Goal: Find specific page/section: Find specific page/section

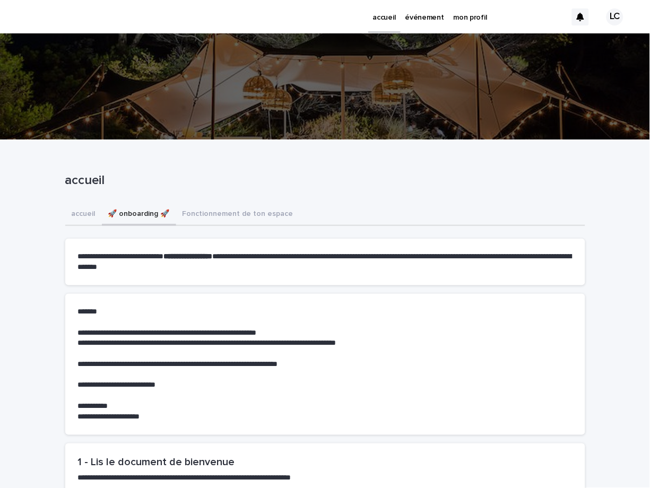
drag, startPoint x: 0, startPoint y: 0, endPoint x: 134, endPoint y: 217, distance: 255.2
click at [134, 217] on button "🚀 onboarding 🚀" at bounding box center [139, 215] width 74 height 22
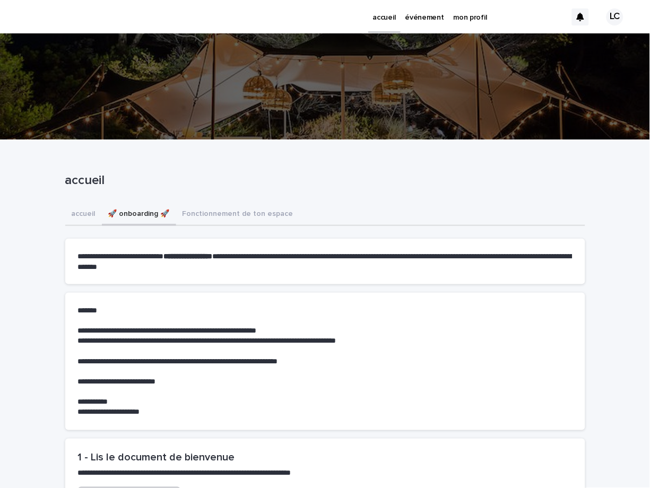
click at [134, 217] on button "🚀 onboarding 🚀" at bounding box center [139, 215] width 74 height 22
click at [428, 13] on p "événement" at bounding box center [424, 11] width 39 height 22
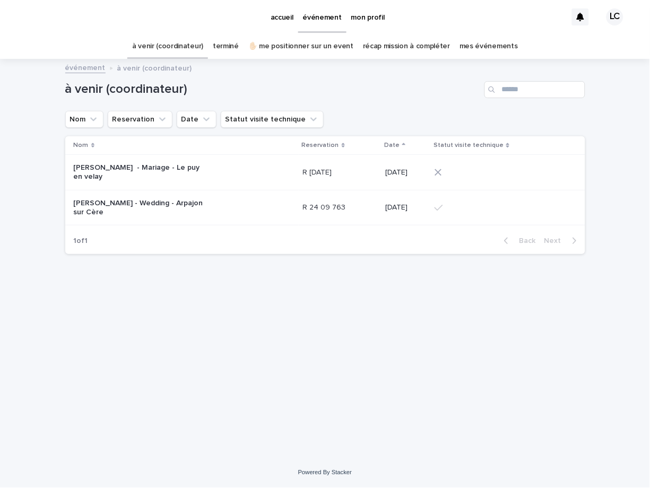
click at [90, 169] on p "[PERSON_NAME] - Mariage - Le puy en velay" at bounding box center [140, 172] width 133 height 18
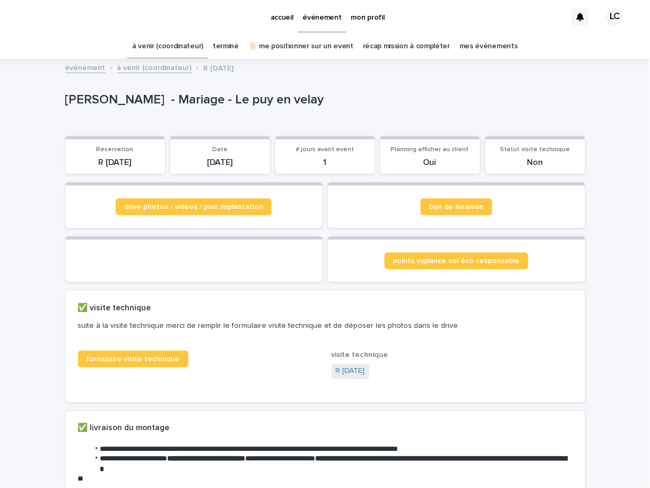
click at [119, 154] on div "Reservation R [DATE]" at bounding box center [115, 157] width 87 height 22
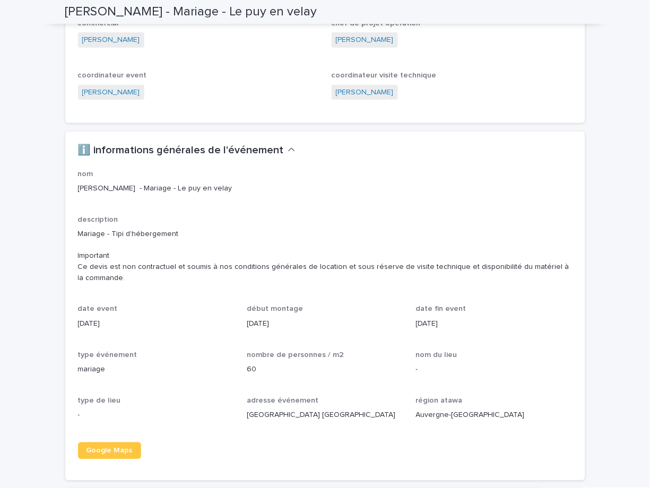
scroll to position [852, 0]
